Goal: Task Accomplishment & Management: Manage account settings

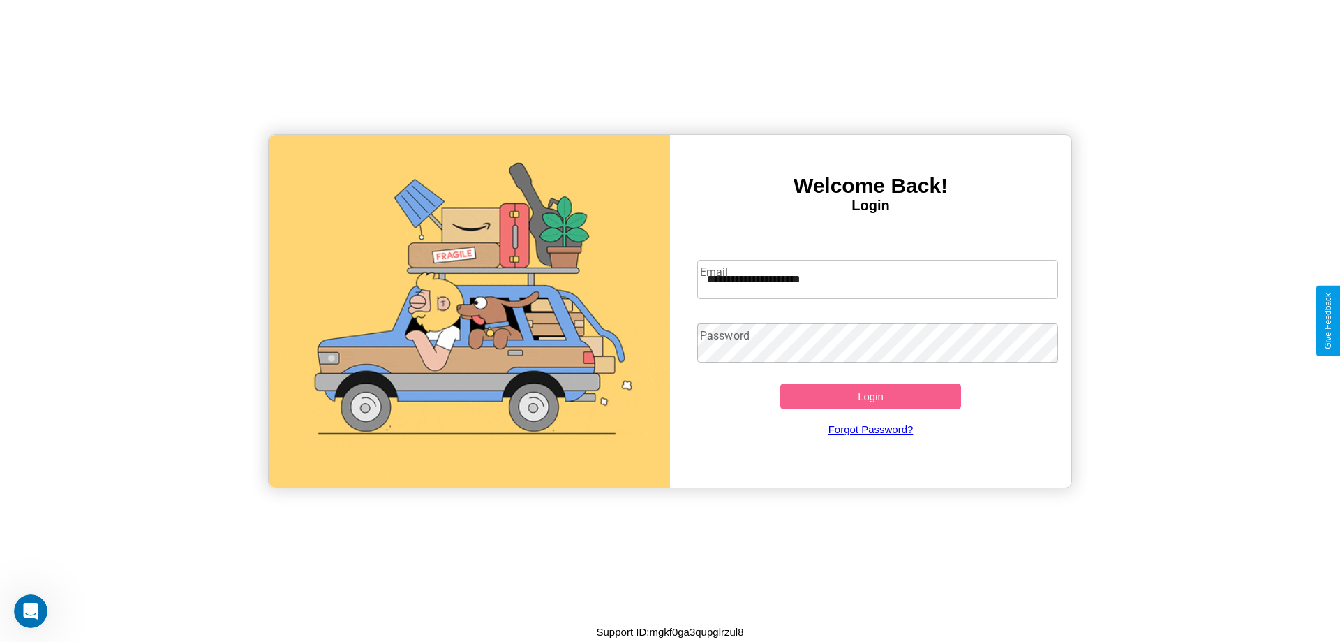
type input "**********"
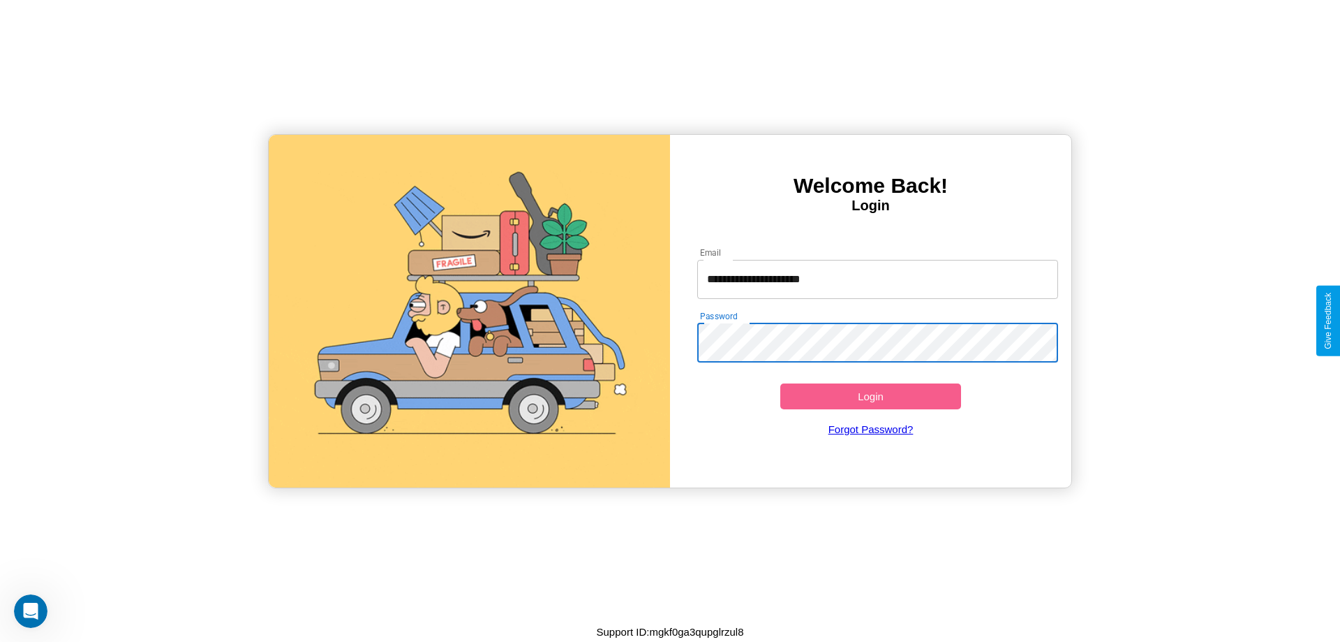
click at [871, 396] on button "Login" at bounding box center [870, 396] width 181 height 26
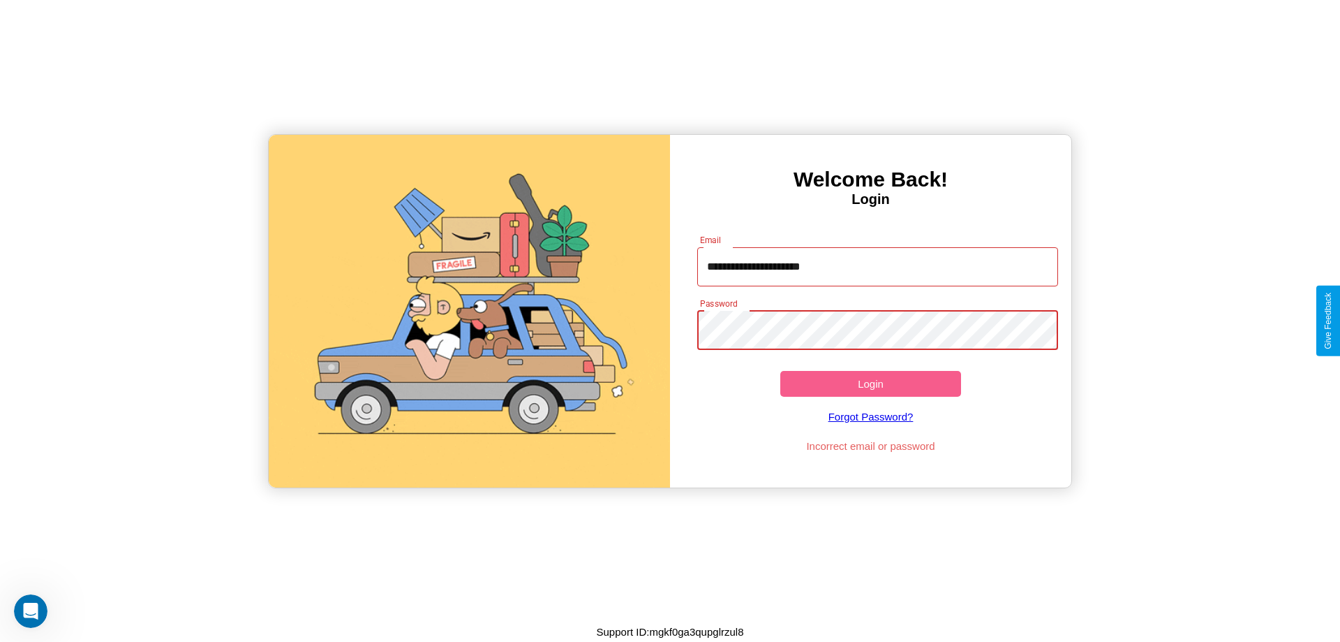
click at [871, 383] on button "Login" at bounding box center [870, 384] width 181 height 26
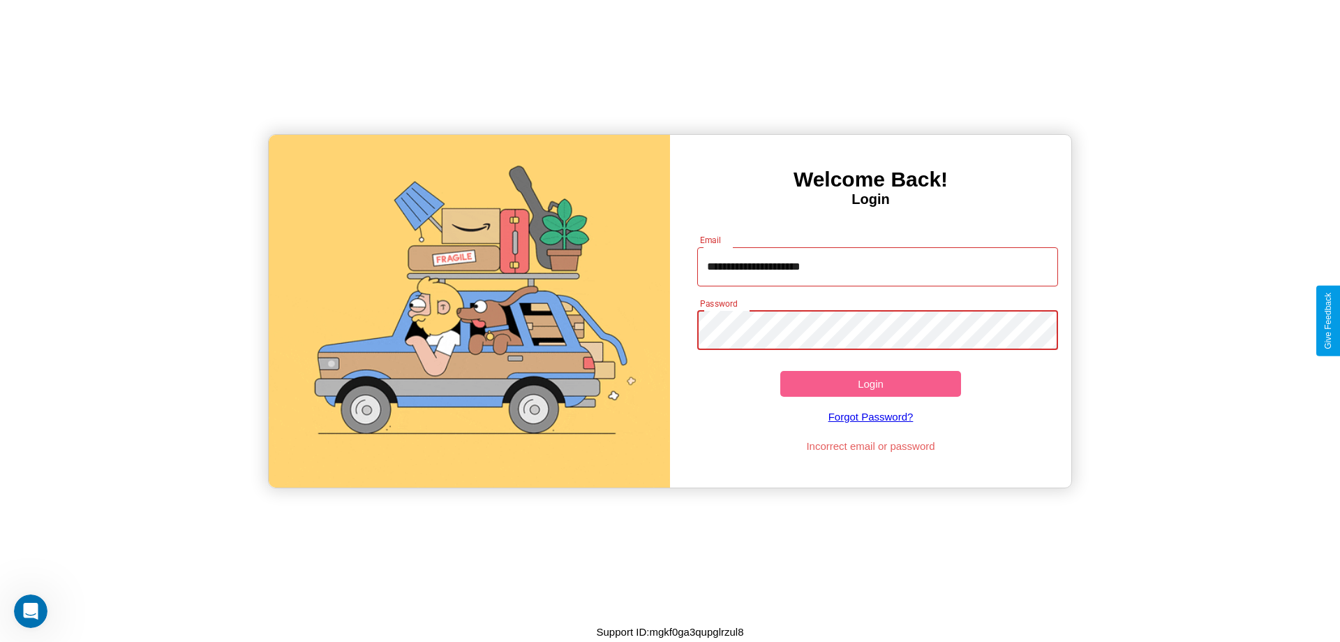
click at [871, 383] on button "Login" at bounding box center [870, 384] width 181 height 26
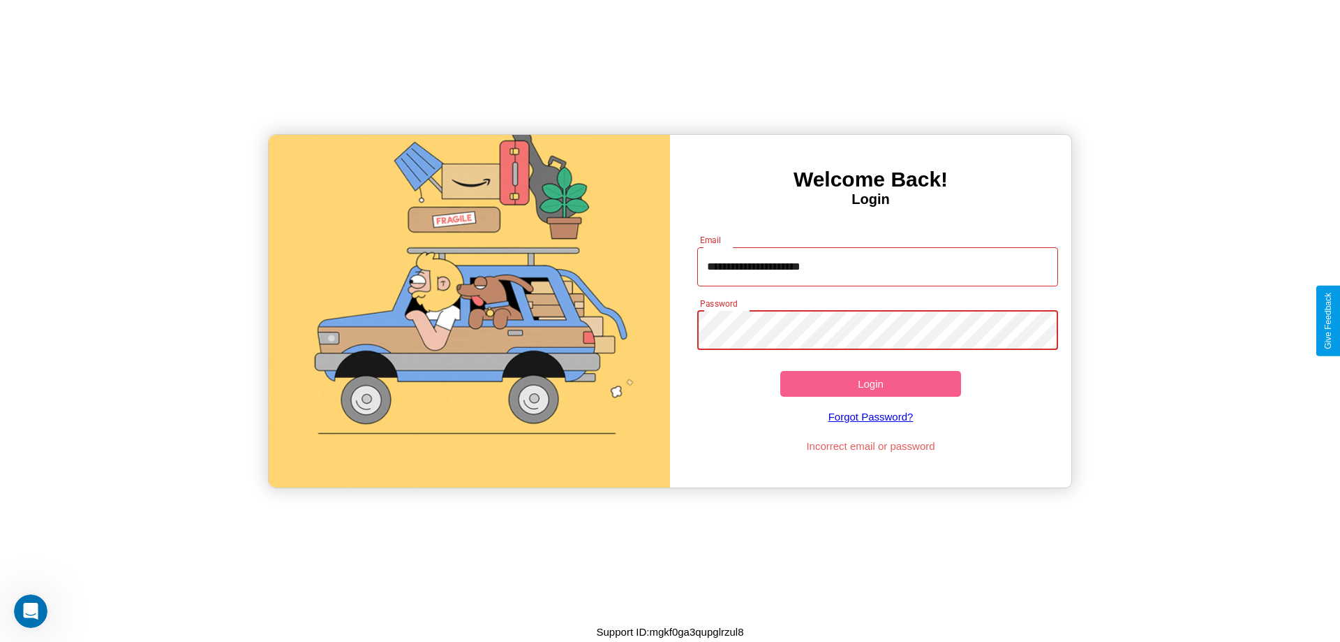
click at [871, 383] on button "Login" at bounding box center [870, 384] width 181 height 26
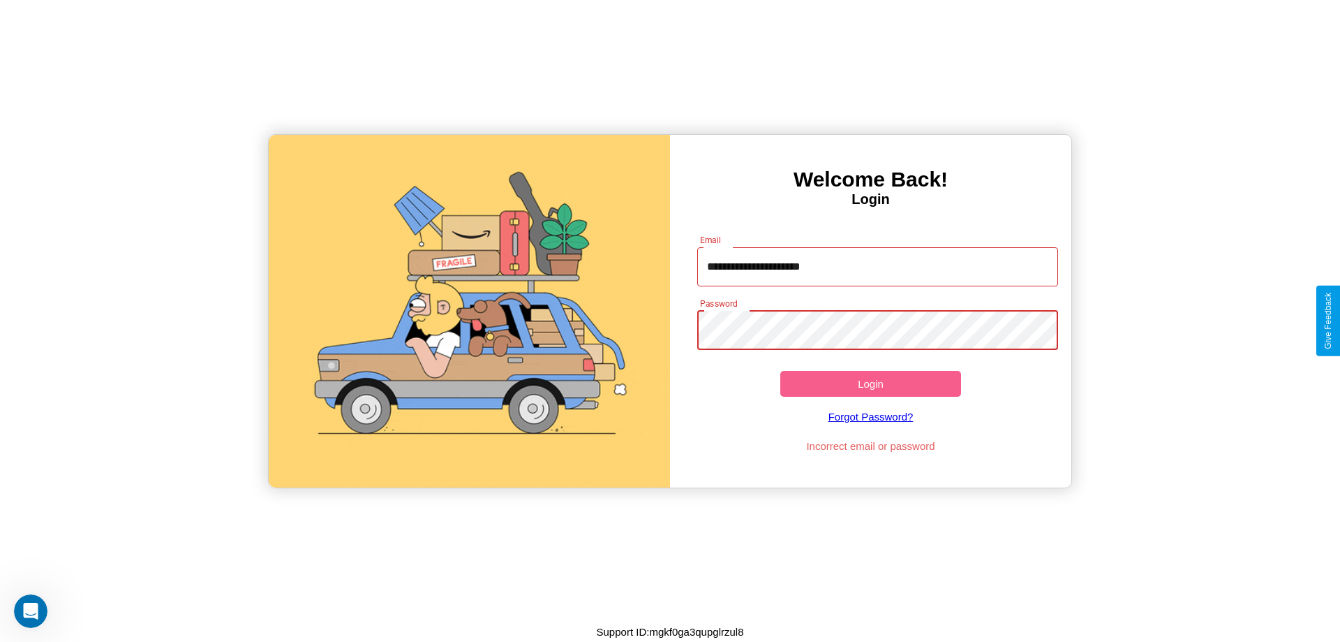
click at [871, 383] on button "Login" at bounding box center [870, 384] width 181 height 26
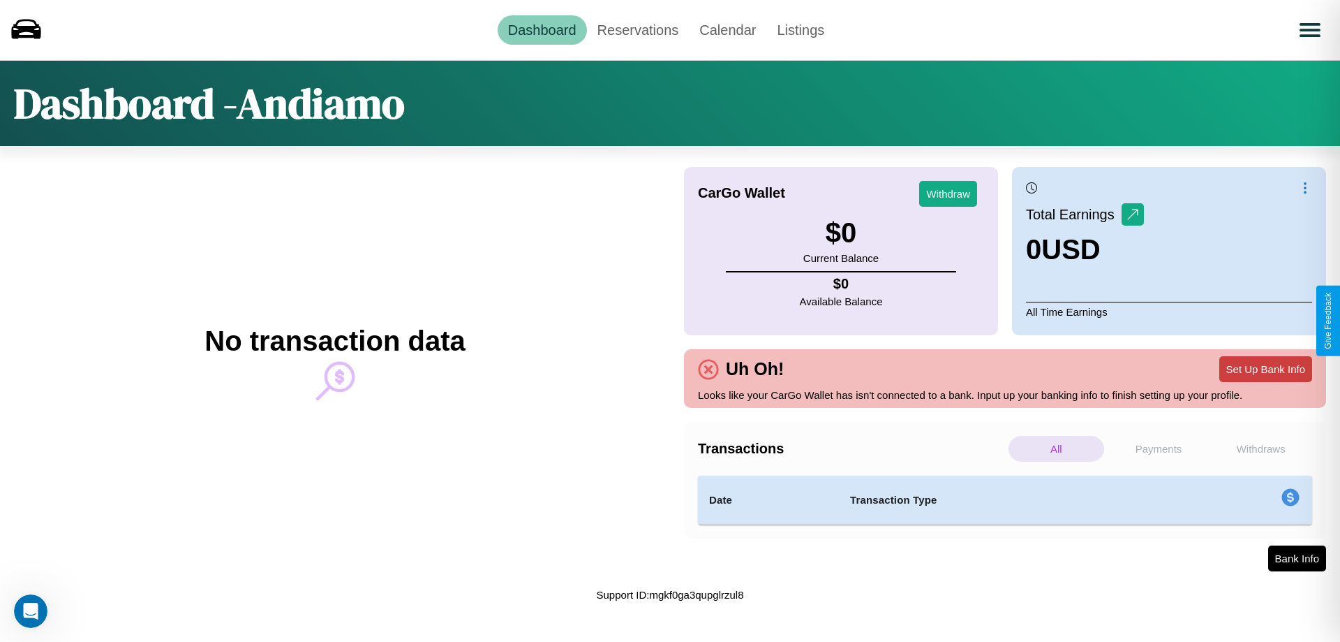
click at [1266, 369] on button "Set Up Bank Info" at bounding box center [1266, 369] width 93 height 26
